Goal: Learn about a topic

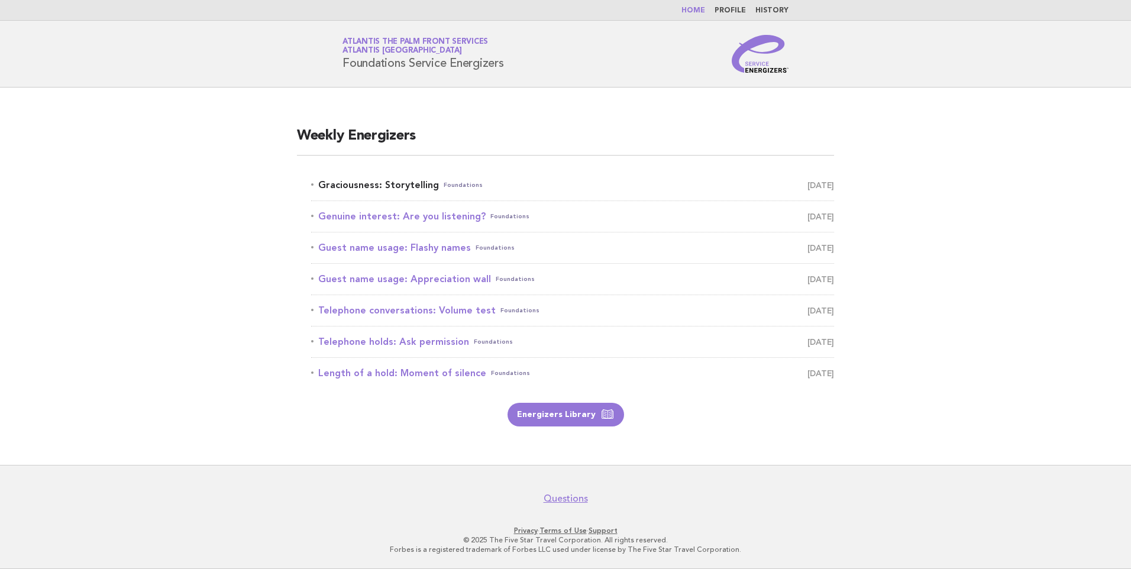
click at [356, 186] on link "Graciousness: Storytelling Foundations [DATE]" at bounding box center [572, 185] width 523 height 17
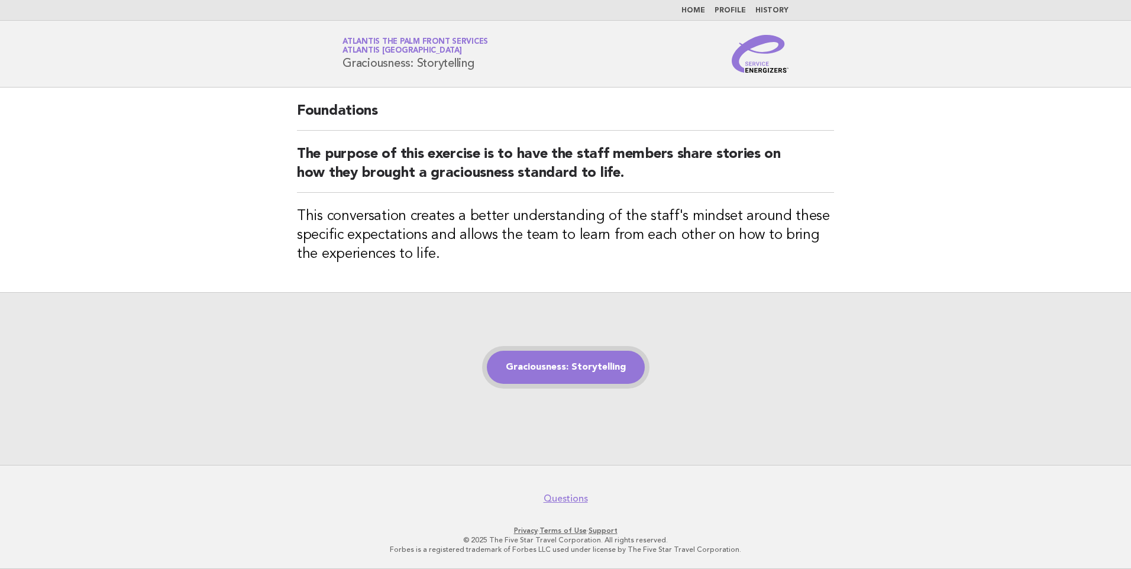
click at [615, 366] on link "Graciousness: Storytelling" at bounding box center [566, 367] width 158 height 33
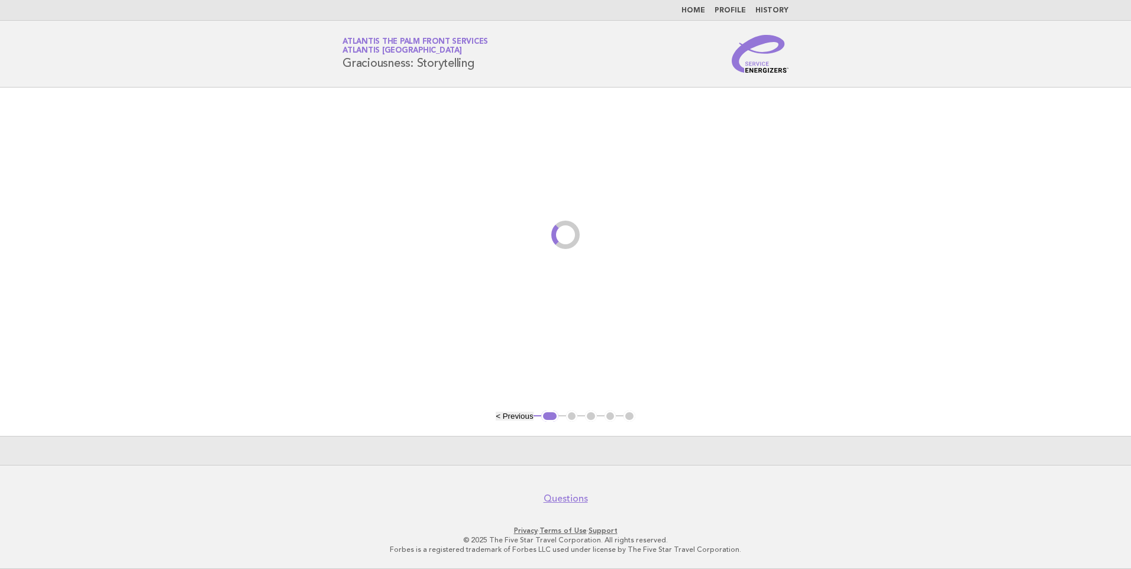
click at [581, 379] on main "< Previous 1 2 3 4 5" at bounding box center [565, 276] width 1131 height 377
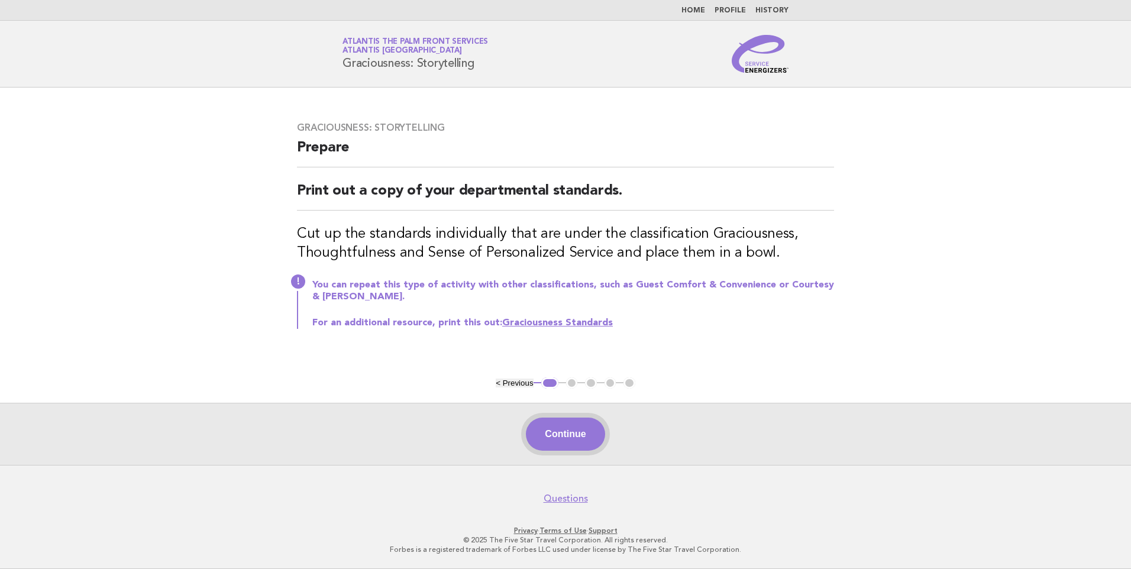
click at [576, 435] on button "Continue" at bounding box center [565, 434] width 79 height 33
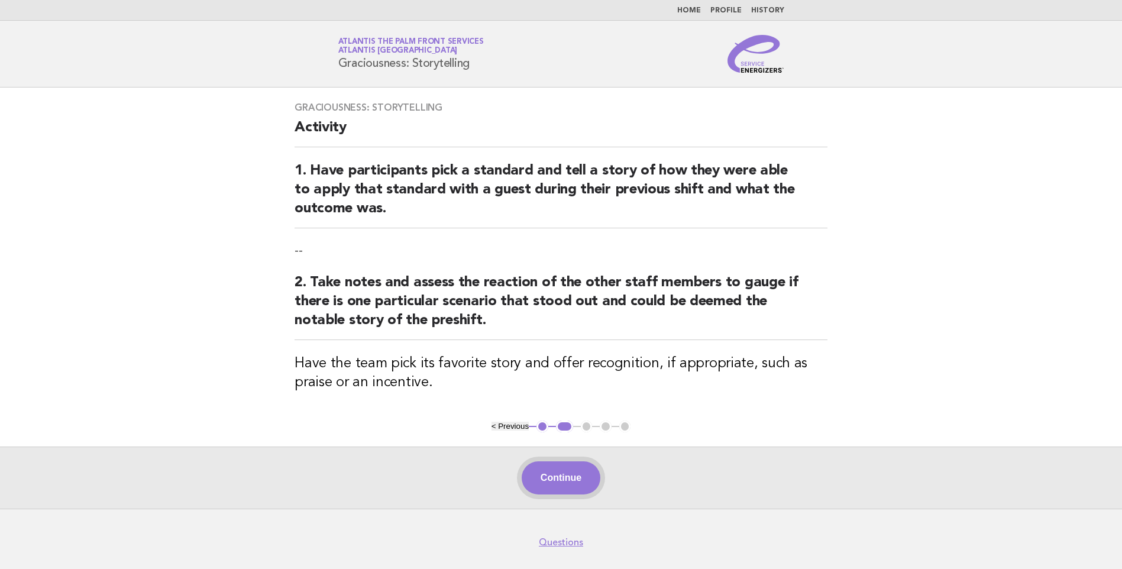
click at [570, 476] on button "Continue" at bounding box center [561, 477] width 79 height 33
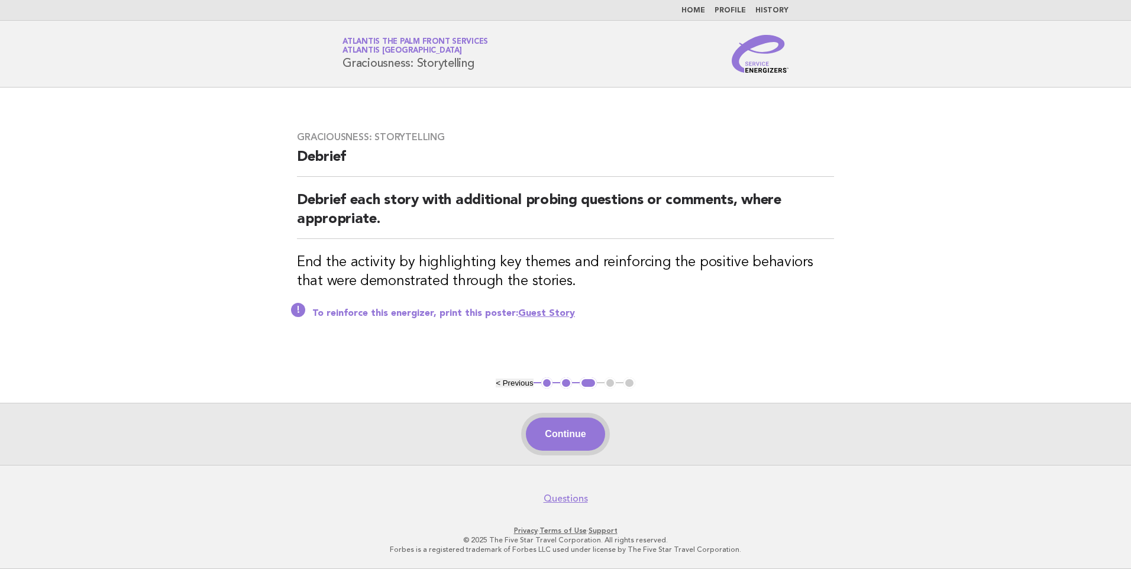
click at [582, 439] on button "Continue" at bounding box center [565, 434] width 79 height 33
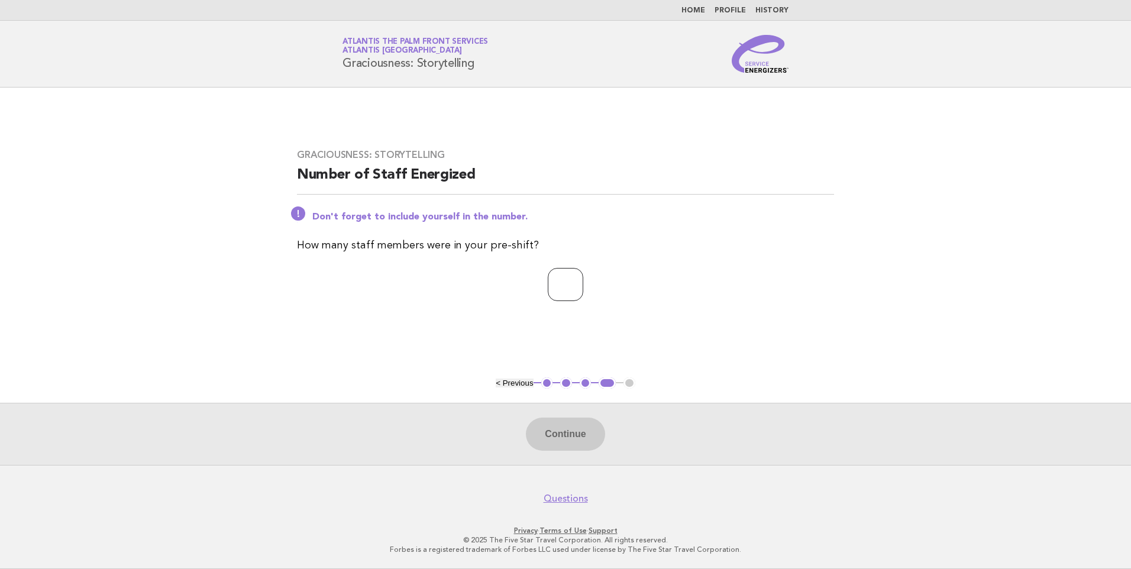
drag, startPoint x: 567, startPoint y: 290, endPoint x: 596, endPoint y: 276, distance: 32.5
click at [572, 286] on input "number" at bounding box center [565, 284] width 35 height 33
type input "**"
click at [576, 434] on button "Continue" at bounding box center [565, 434] width 79 height 33
